Goal: Understand process/instructions: Learn about a topic

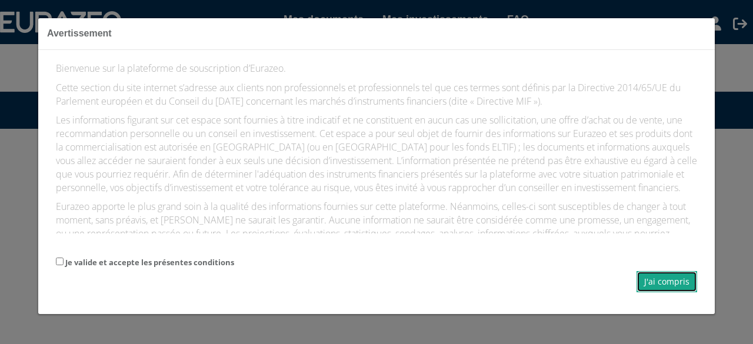
click at [653, 279] on button "J'ai compris" at bounding box center [666, 281] width 61 height 21
click at [61, 258] on input "Je valide et accepte les présentes conditions" at bounding box center [60, 262] width 8 height 8
checkbox input "true"
click at [669, 282] on button "J'ai compris" at bounding box center [666, 281] width 61 height 21
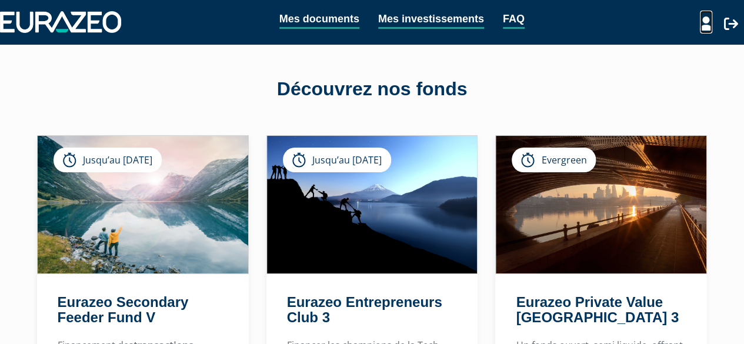
click at [704, 22] on icon at bounding box center [706, 23] width 12 height 14
